Goal: Register for event/course

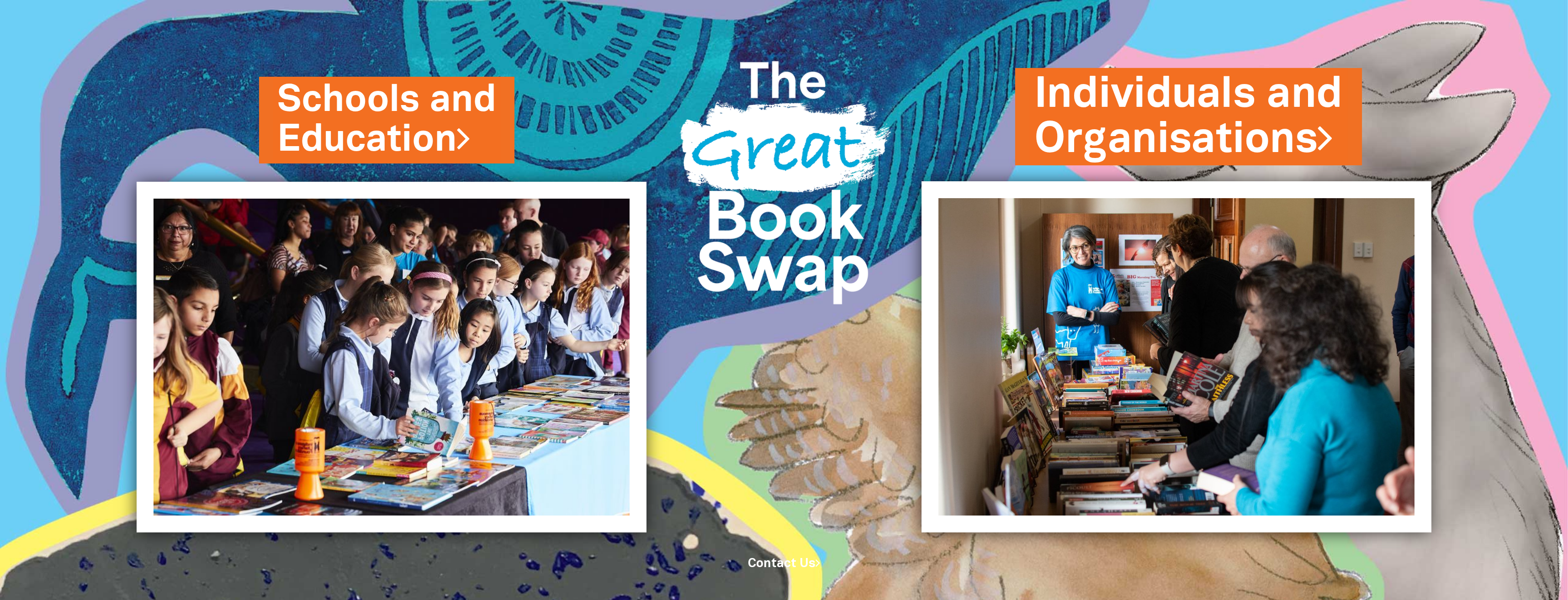
click at [1168, 131] on link "Individuals and Organisations" at bounding box center [1188, 116] width 308 height 103
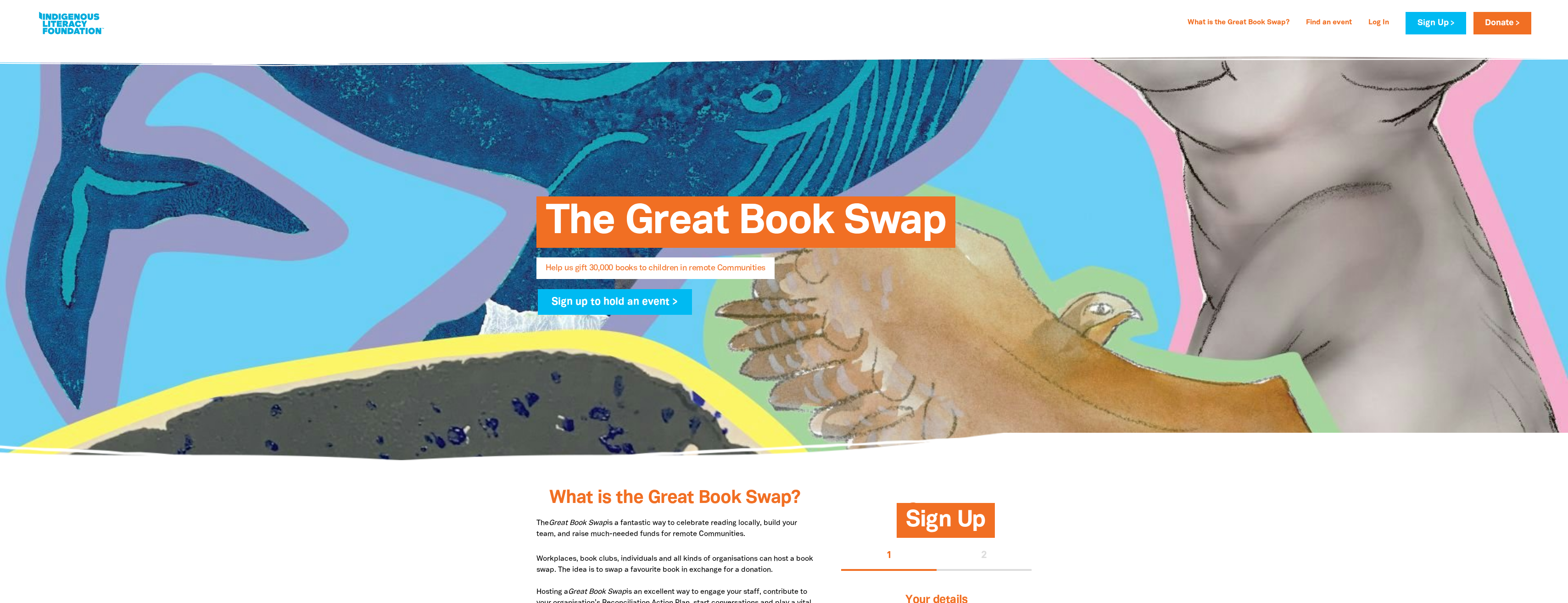
select select "AU"
